Goal: Navigation & Orientation: Understand site structure

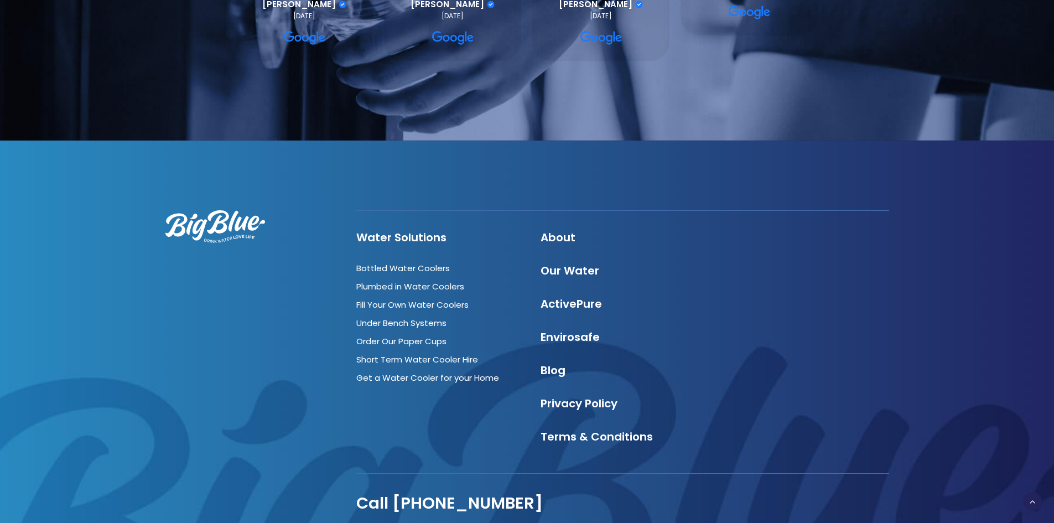
scroll to position [1163, 0]
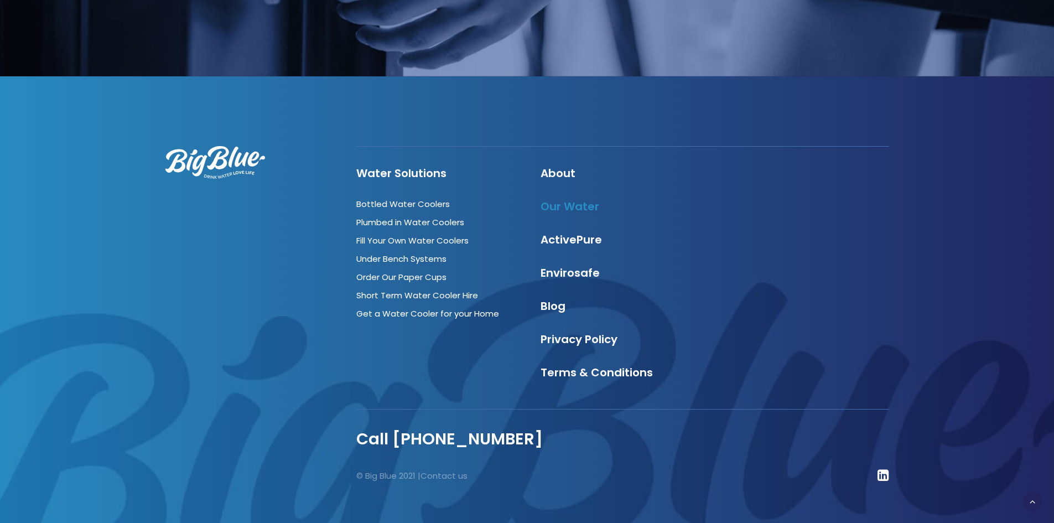
click at [571, 199] on link "Our Water" at bounding box center [570, 206] width 59 height 15
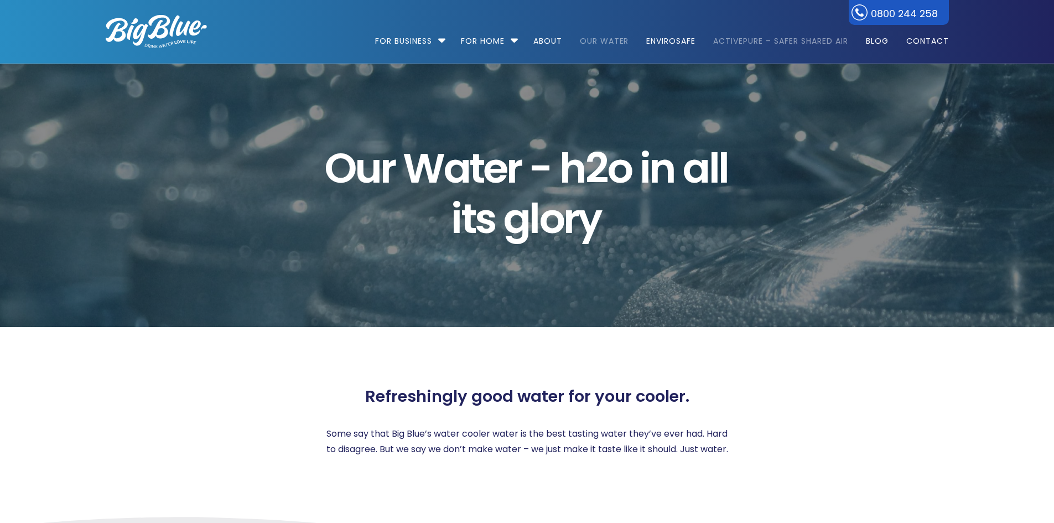
click at [791, 54] on link "ActivePure – Safer Shared Air" at bounding box center [781, 35] width 150 height 71
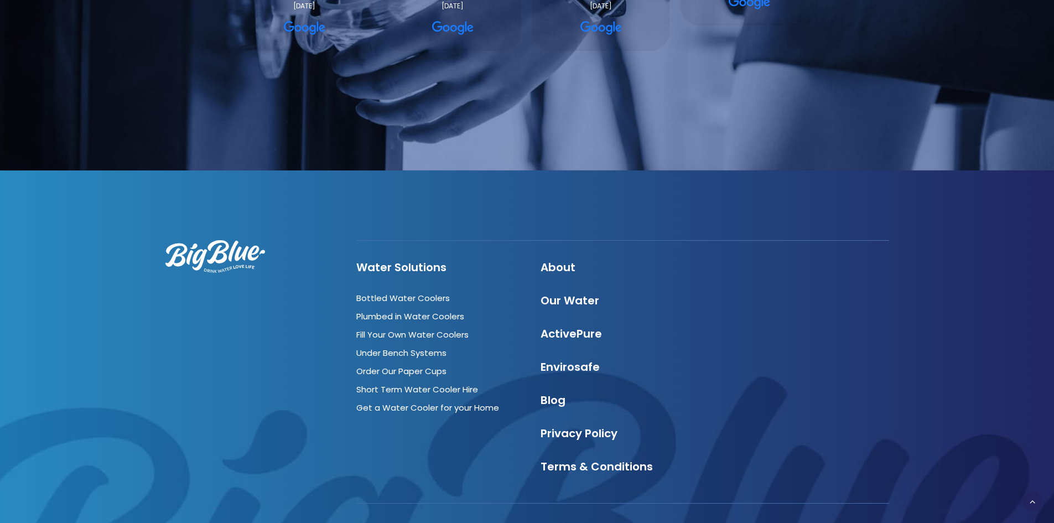
scroll to position [3312, 0]
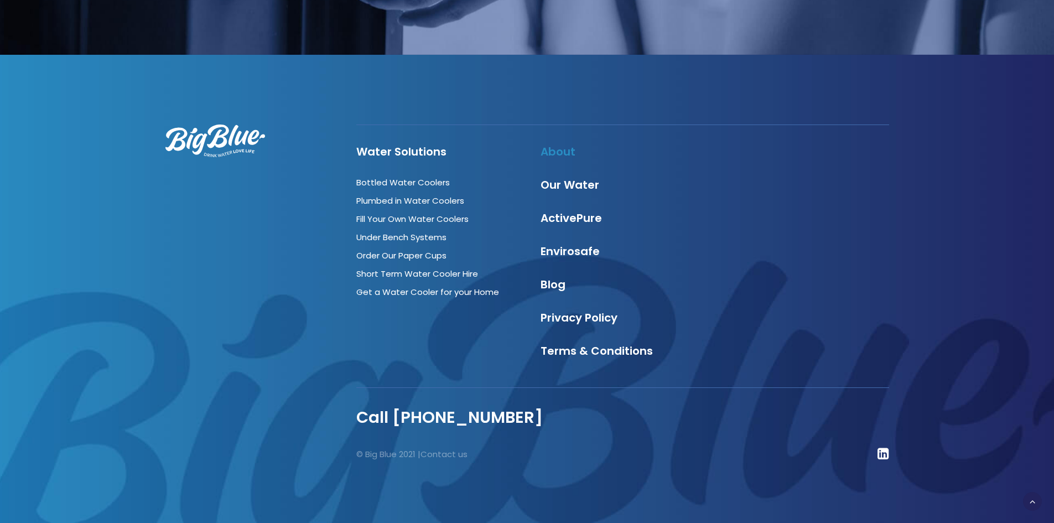
click at [567, 153] on link "About" at bounding box center [558, 151] width 35 height 15
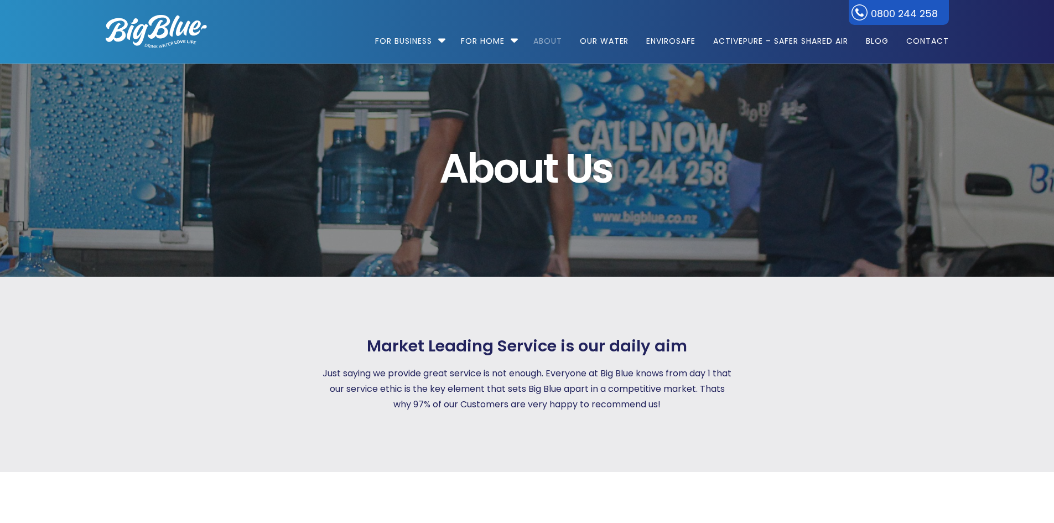
click at [666, 303] on div "Market Leading Service is our daily aim Just saying we provide great service is…" at bounding box center [527, 374] width 883 height 195
click at [554, 40] on link "About" at bounding box center [548, 35] width 44 height 71
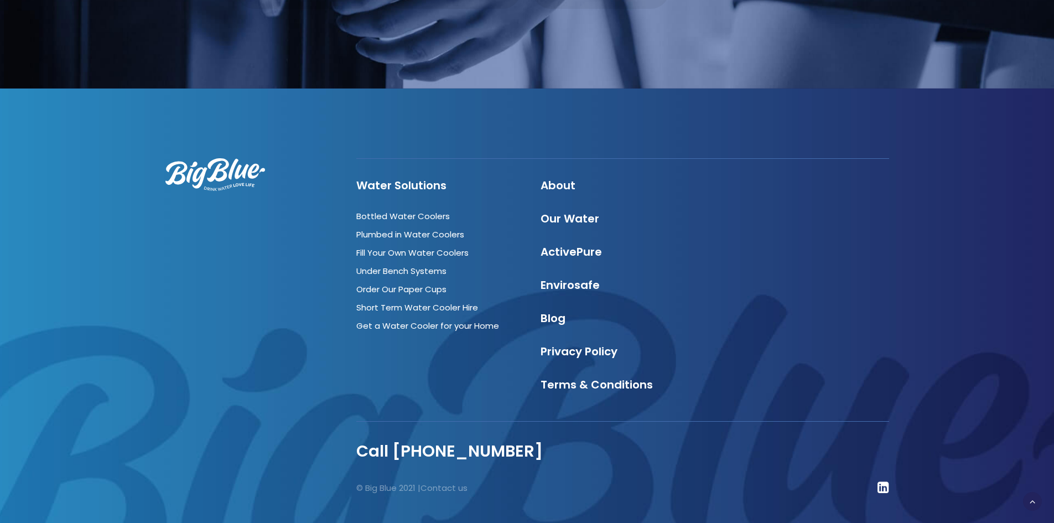
scroll to position [3790, 0]
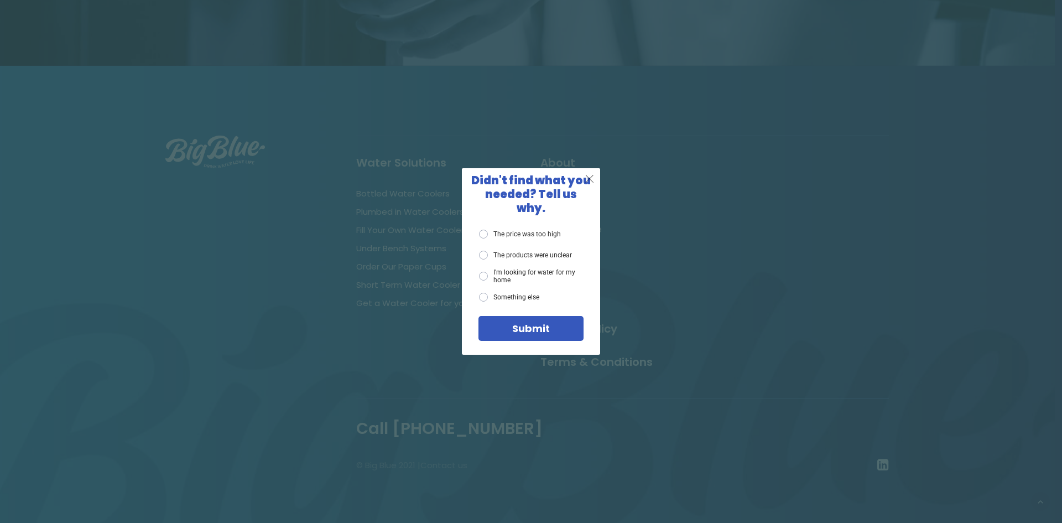
click at [593, 185] on span "X" at bounding box center [590, 179] width 10 height 14
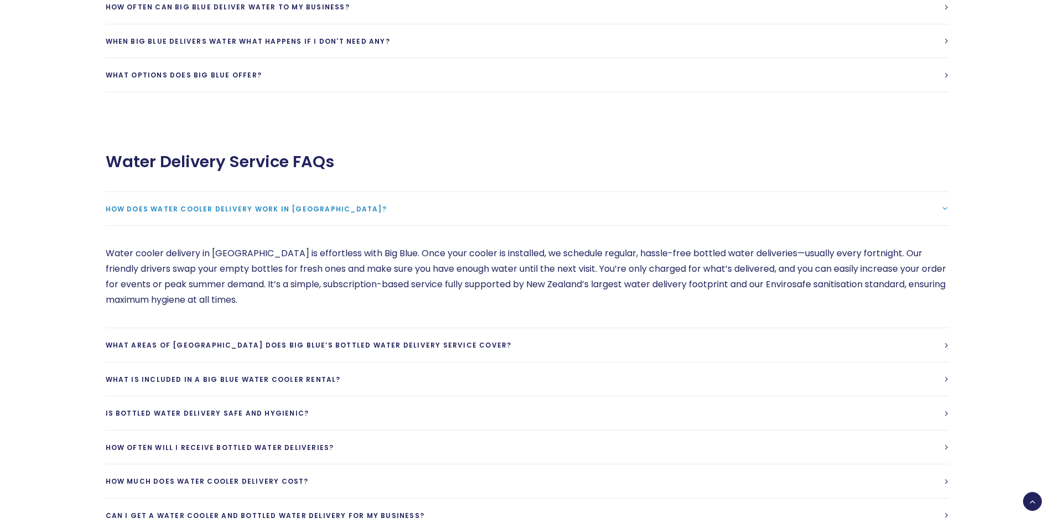
scroll to position [2683, 0]
